Goal: Check status: Check status

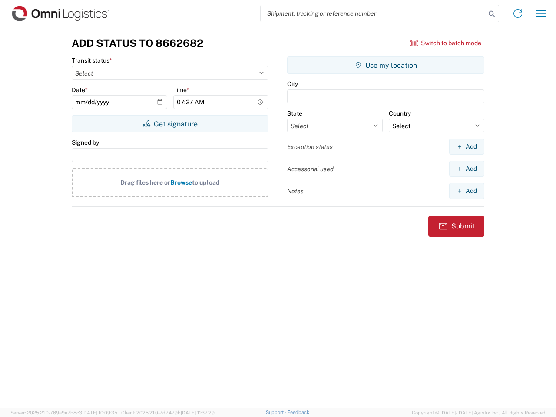
click at [373, 13] on input "search" at bounding box center [373, 13] width 225 height 17
click at [492, 14] on icon at bounding box center [492, 14] width 12 height 12
click at [518, 13] on icon at bounding box center [518, 14] width 14 height 14
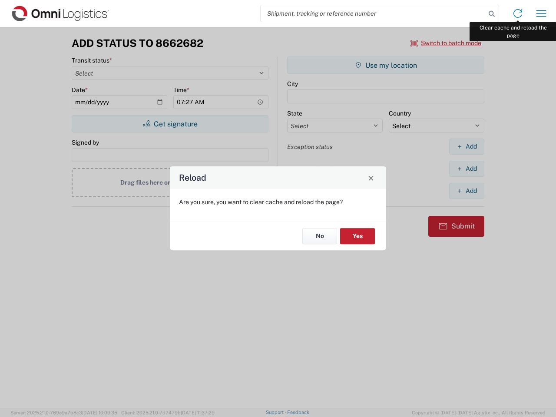
click at [541, 13] on div "Reload Are you sure, you want to clear cache and reload the page? No Yes" at bounding box center [278, 208] width 556 height 417
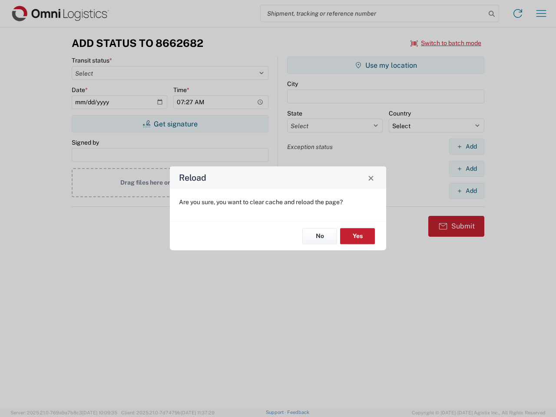
click at [446, 43] on div "Reload Are you sure, you want to clear cache and reload the page? No Yes" at bounding box center [278, 208] width 556 height 417
click at [170, 124] on div "Reload Are you sure, you want to clear cache and reload the page? No Yes" at bounding box center [278, 208] width 556 height 417
click at [386, 65] on div "Reload Are you sure, you want to clear cache and reload the page? No Yes" at bounding box center [278, 208] width 556 height 417
click at [467, 146] on div "Reload Are you sure, you want to clear cache and reload the page? No Yes" at bounding box center [278, 208] width 556 height 417
click at [467, 169] on div "Reload Are you sure, you want to clear cache and reload the page? No Yes" at bounding box center [278, 208] width 556 height 417
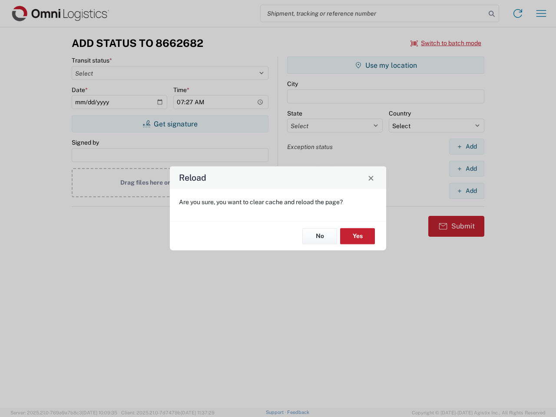
click at [467, 191] on div "Reload Are you sure, you want to clear cache and reload the page? No Yes" at bounding box center [278, 208] width 556 height 417
